Goal: Use online tool/utility: Use online tool/utility

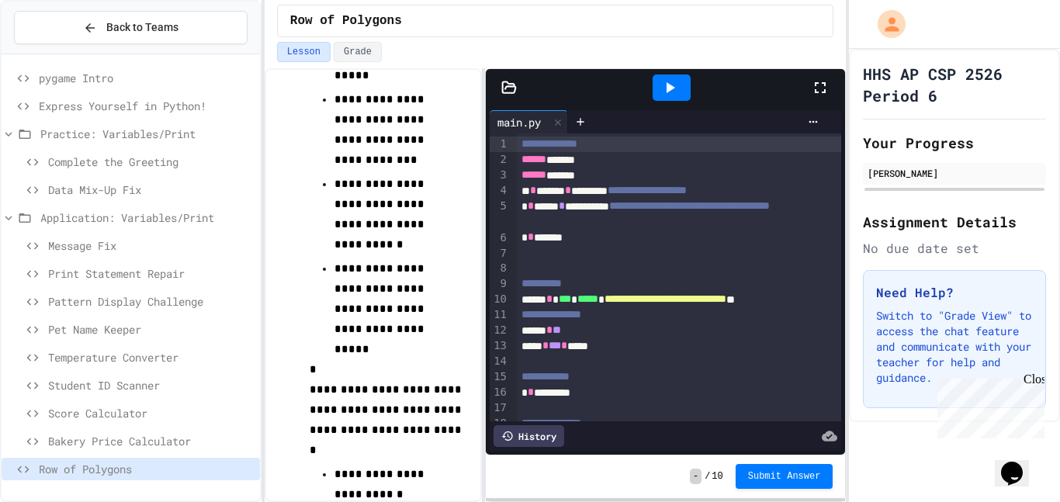
scroll to position [329, 0]
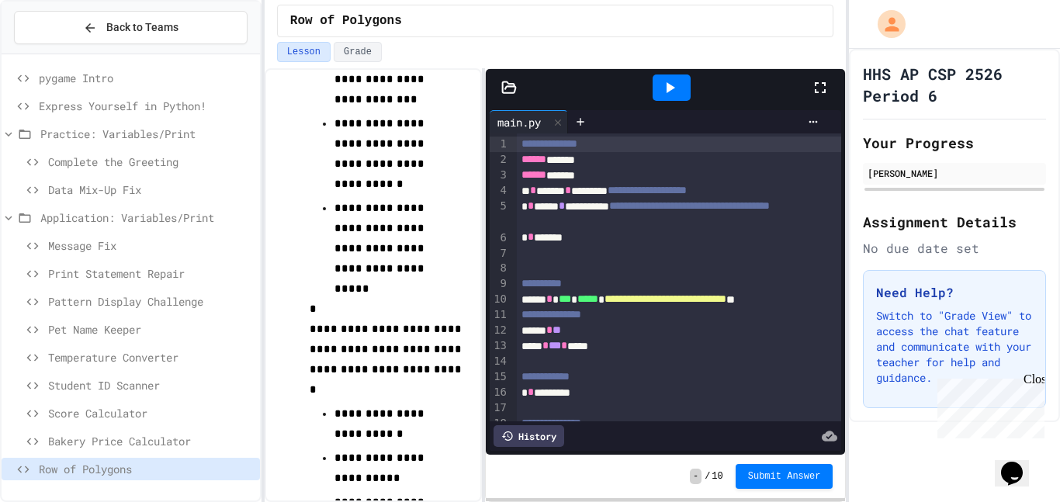
click at [76, 466] on span "Row of Polygons" at bounding box center [146, 469] width 215 height 16
click at [76, 447] on span "Bakery Price Calculator" at bounding box center [151, 441] width 206 height 16
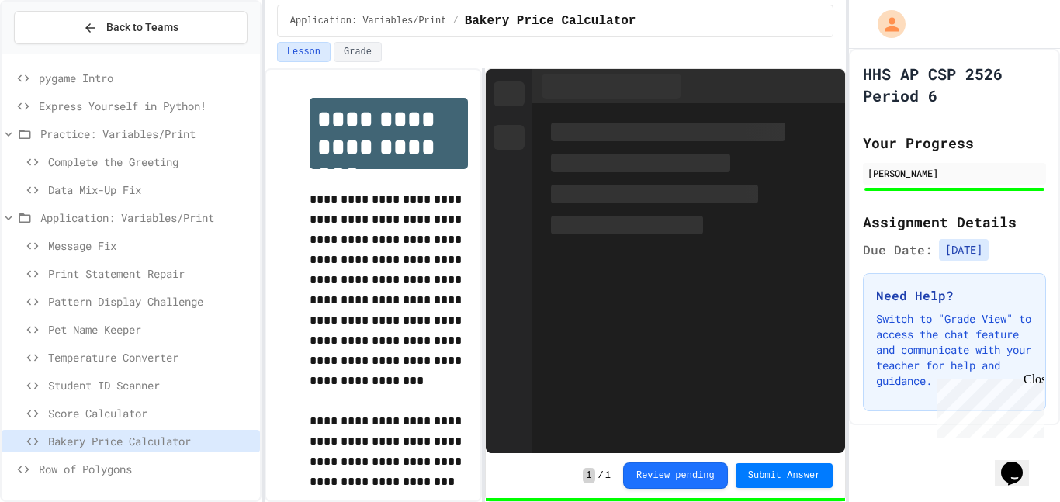
click at [76, 460] on div "Row of Polygons" at bounding box center [131, 469] width 258 height 23
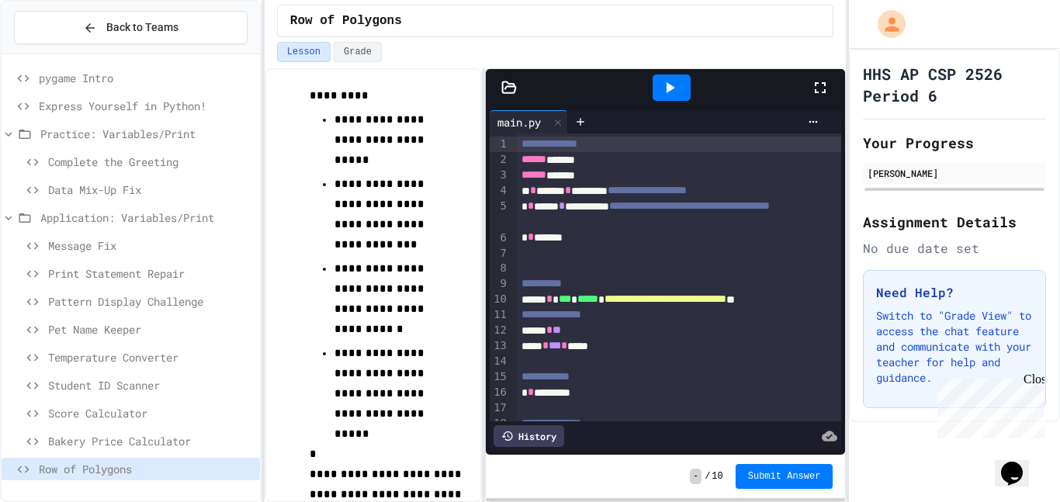
scroll to position [189, 0]
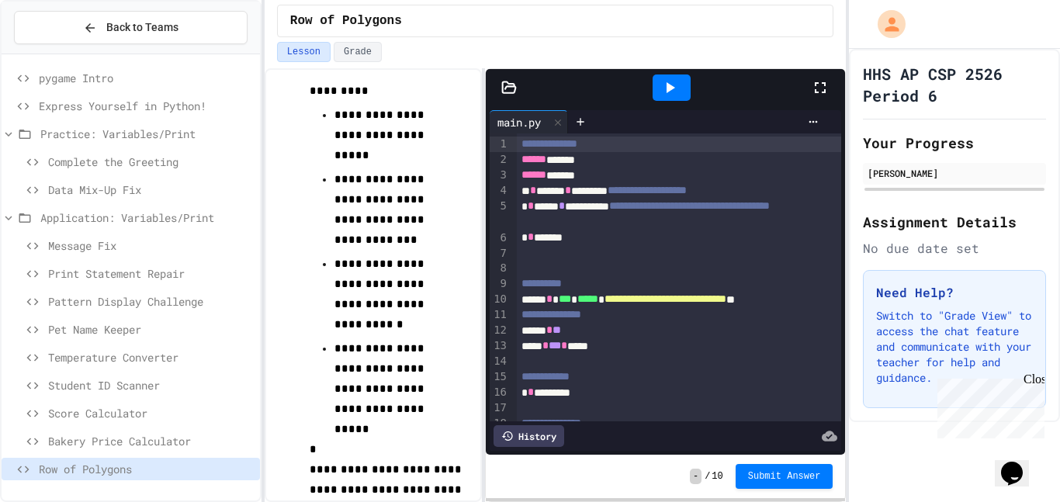
click at [69, 380] on span "Student ID Scanner" at bounding box center [151, 385] width 206 height 16
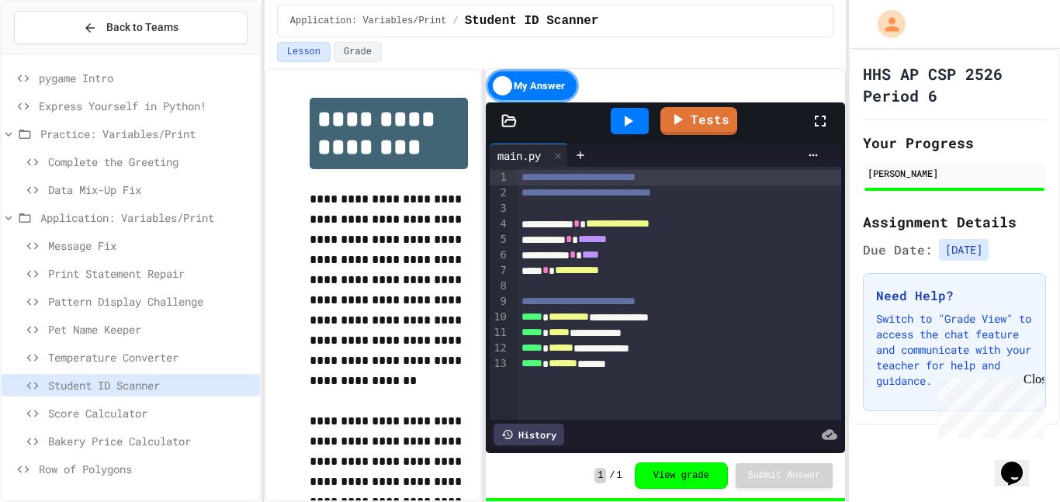
click at [101, 408] on span "Score Calculator" at bounding box center [151, 413] width 206 height 16
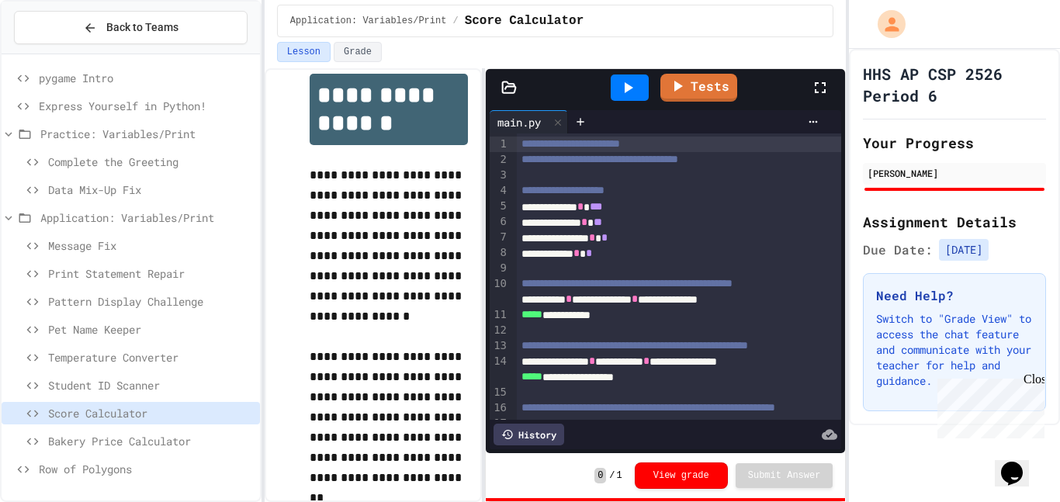
scroll to position [25, 0]
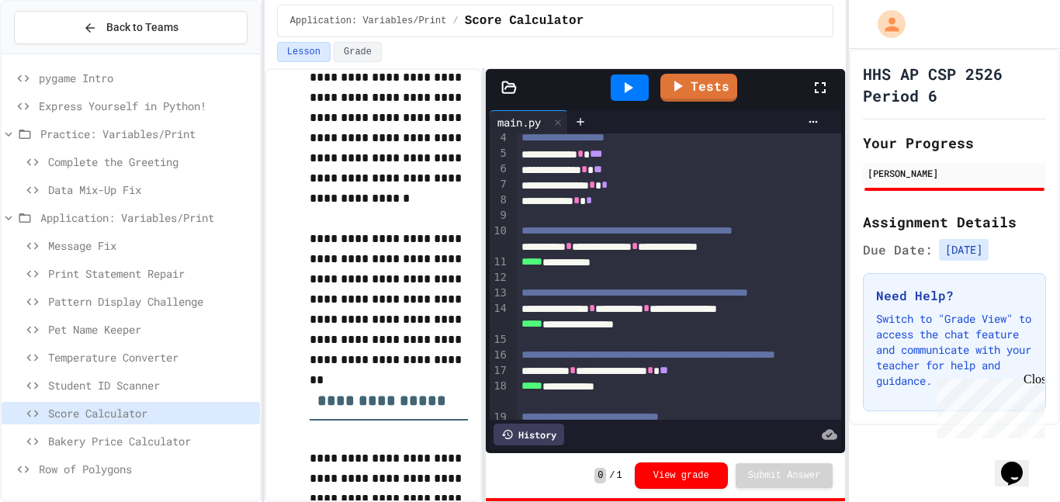
scroll to position [149, 0]
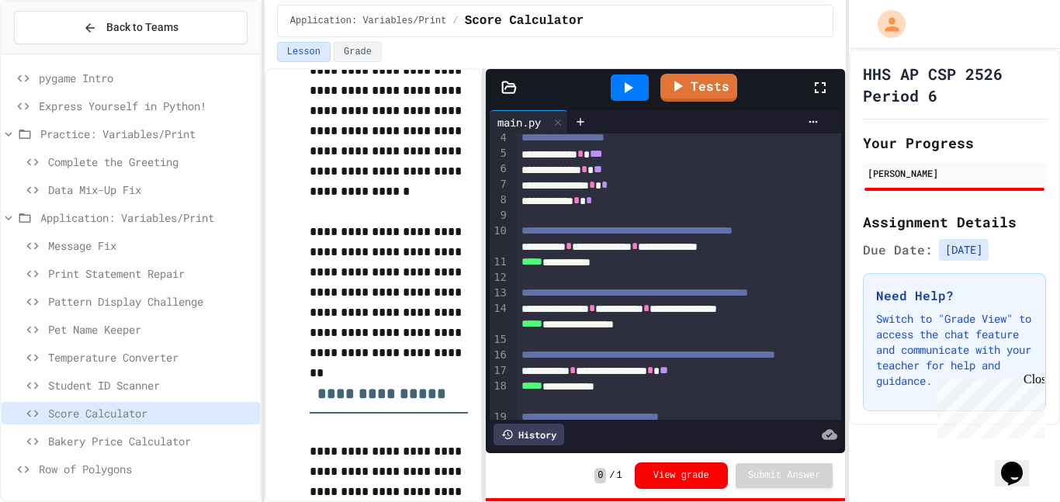
click at [92, 454] on div "Bakery Price Calculator" at bounding box center [131, 444] width 258 height 28
click at [98, 467] on span "Row of Polygons" at bounding box center [146, 469] width 215 height 16
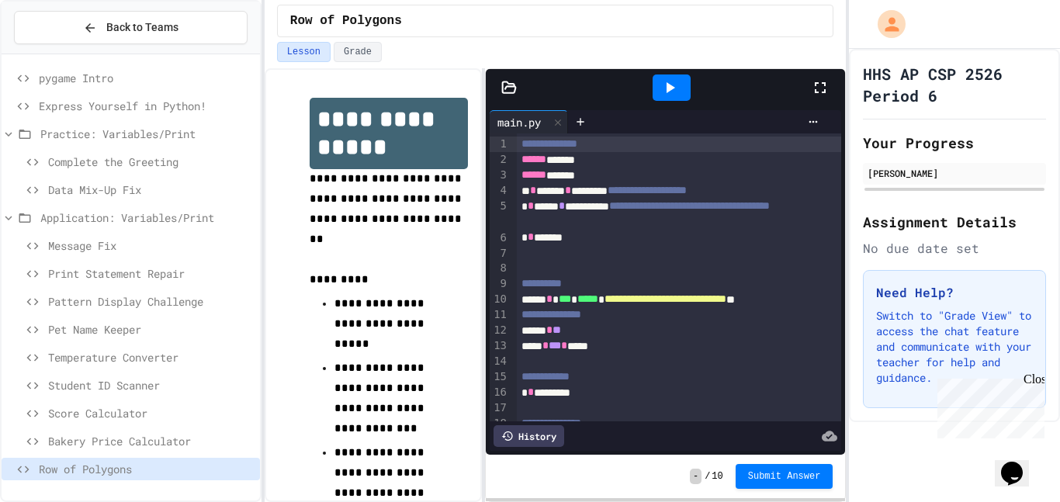
click at [166, 474] on span "Row of Polygons" at bounding box center [146, 469] width 215 height 16
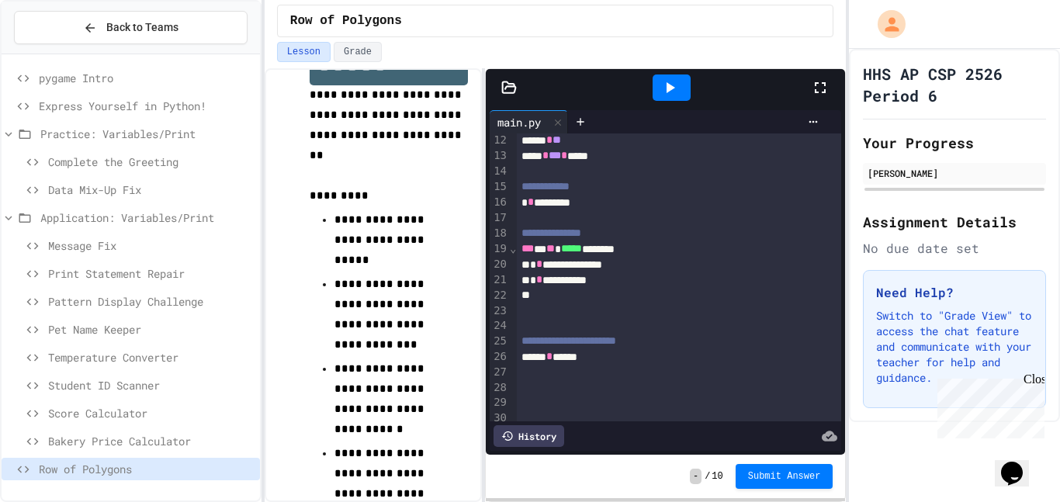
scroll to position [199, 0]
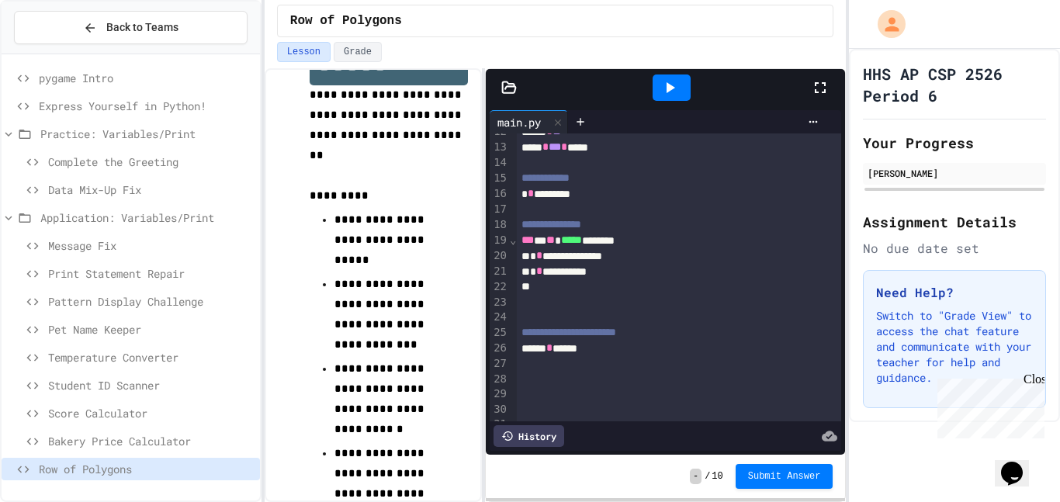
click at [696, 313] on div at bounding box center [679, 318] width 325 height 16
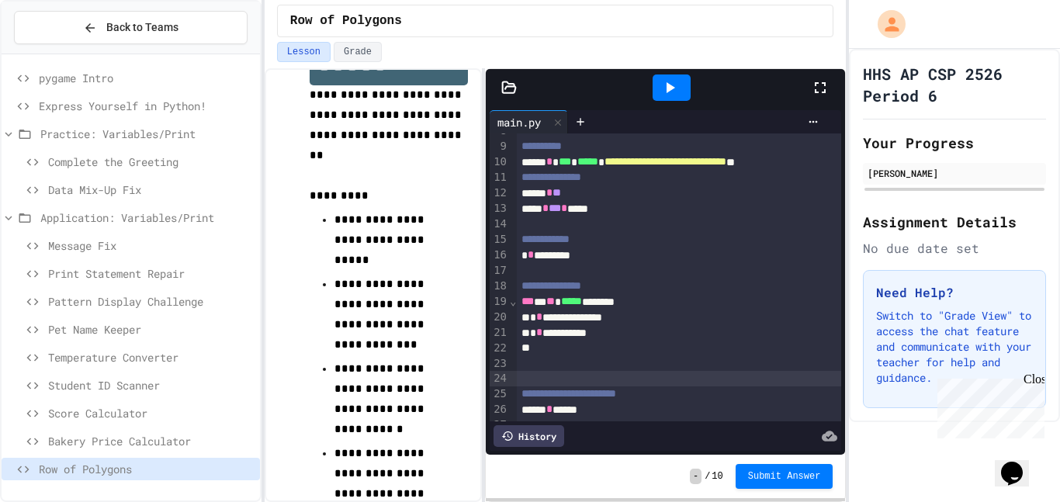
scroll to position [153, 0]
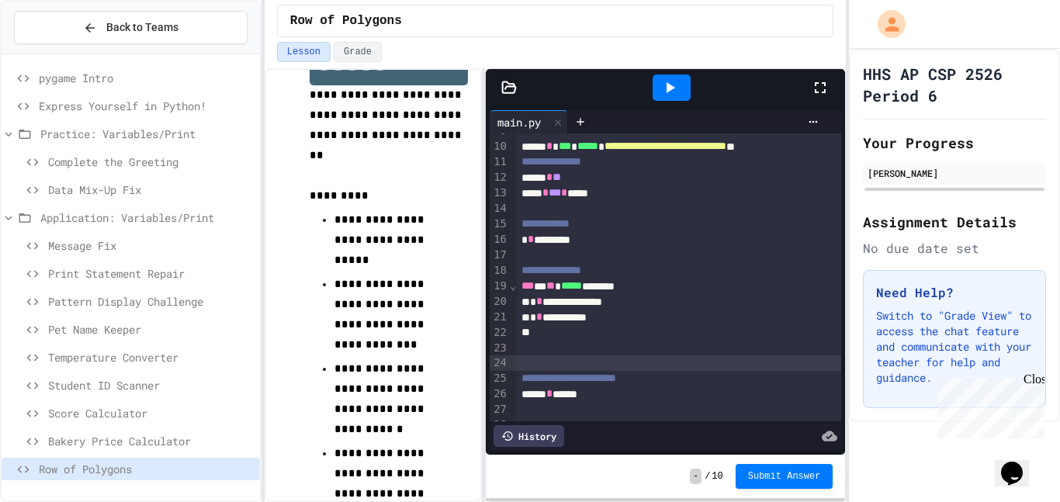
click at [524, 358] on div at bounding box center [679, 363] width 325 height 16
click at [527, 343] on div at bounding box center [679, 349] width 325 height 16
click at [643, 369] on div "* * ******* * ****** *" at bounding box center [679, 364] width 325 height 16
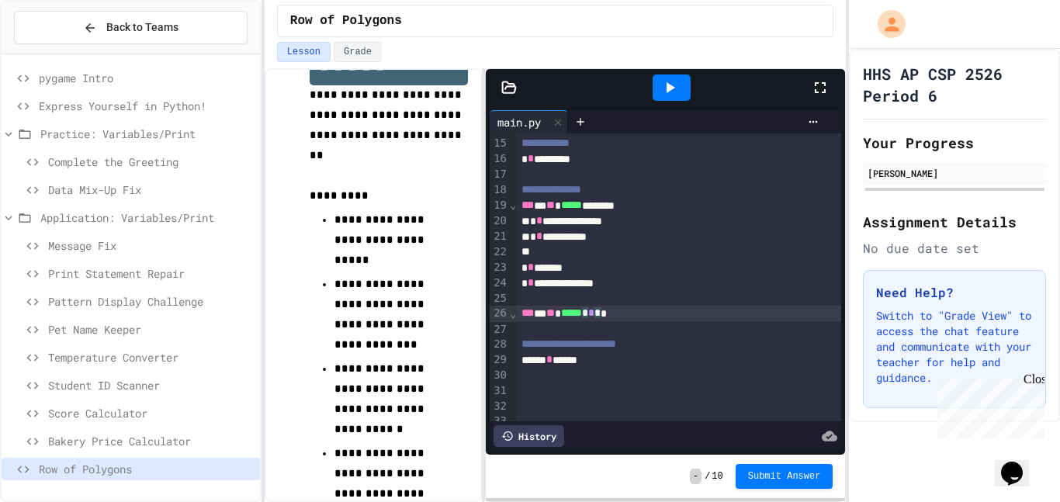
scroll to position [236, 0]
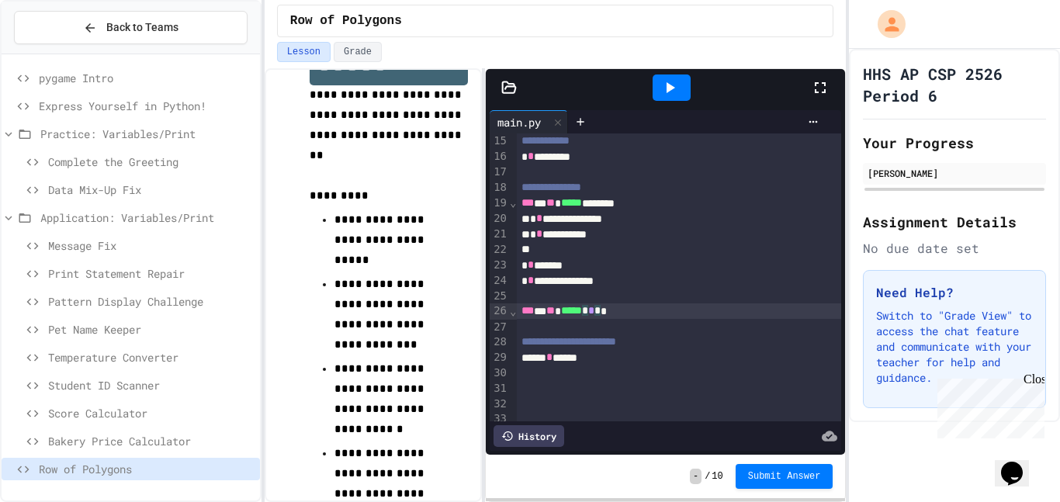
click at [661, 310] on div "*** * ** ***** * * * *" at bounding box center [679, 311] width 325 height 16
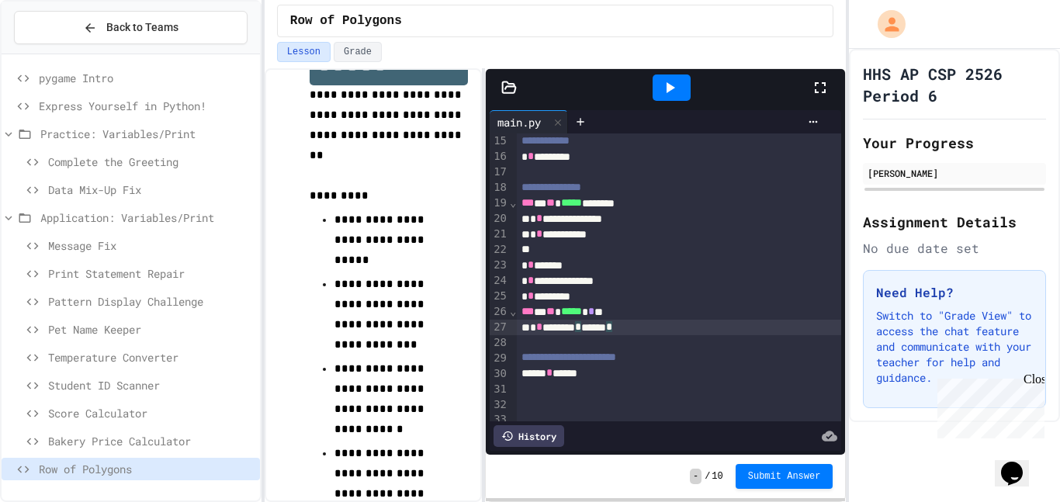
click at [553, 330] on div "* * ******** * ****** *" at bounding box center [679, 328] width 325 height 16
click at [654, 329] on div "**********" at bounding box center [679, 328] width 325 height 16
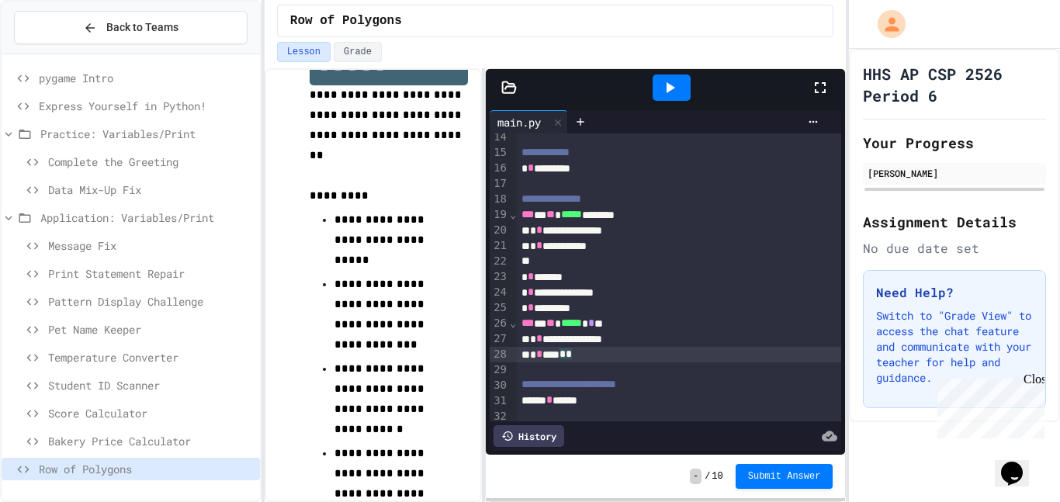
scroll to position [225, 0]
click at [682, 82] on div at bounding box center [672, 88] width 38 height 26
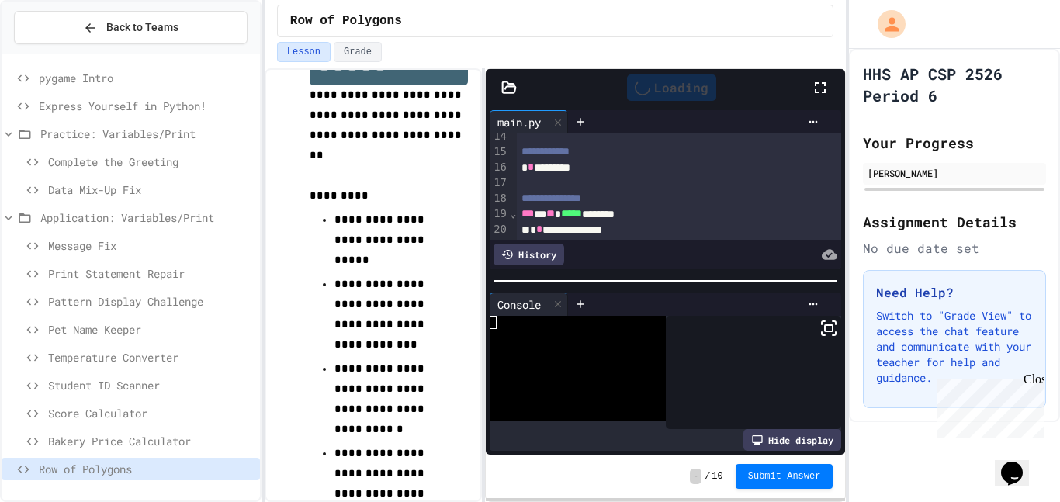
click at [681, 82] on div "Loading" at bounding box center [671, 88] width 89 height 26
